Goal: Task Accomplishment & Management: Manage account settings

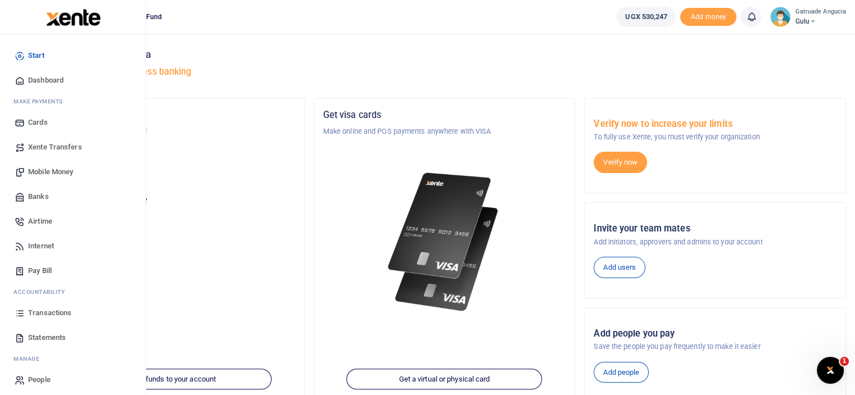
click at [45, 312] on span "Transactions" at bounding box center [49, 312] width 43 height 11
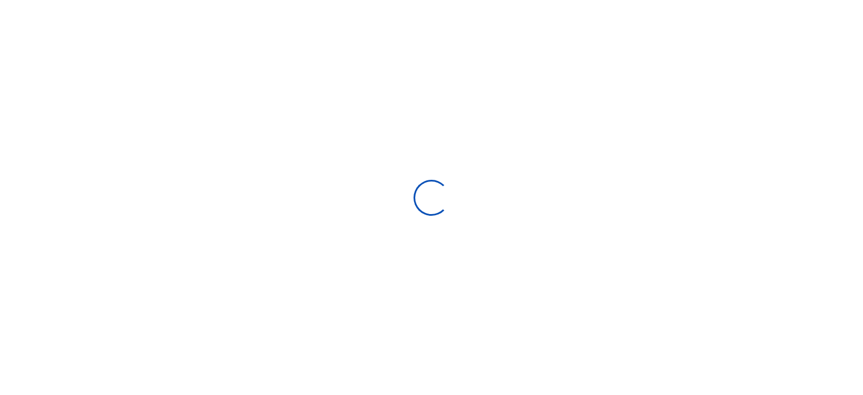
select select
type input "[DATE] - [DATE]"
